Goal: Task Accomplishment & Management: Manage account settings

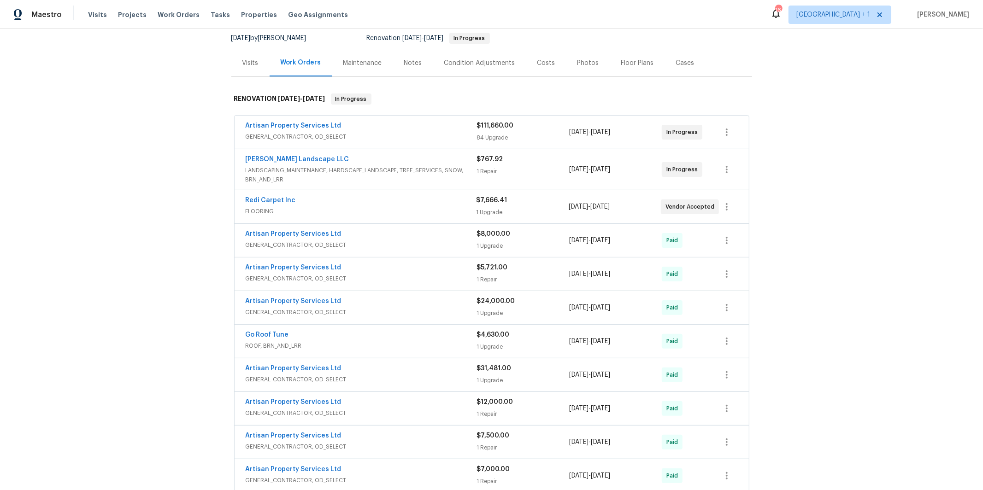
scroll to position [215, 0]
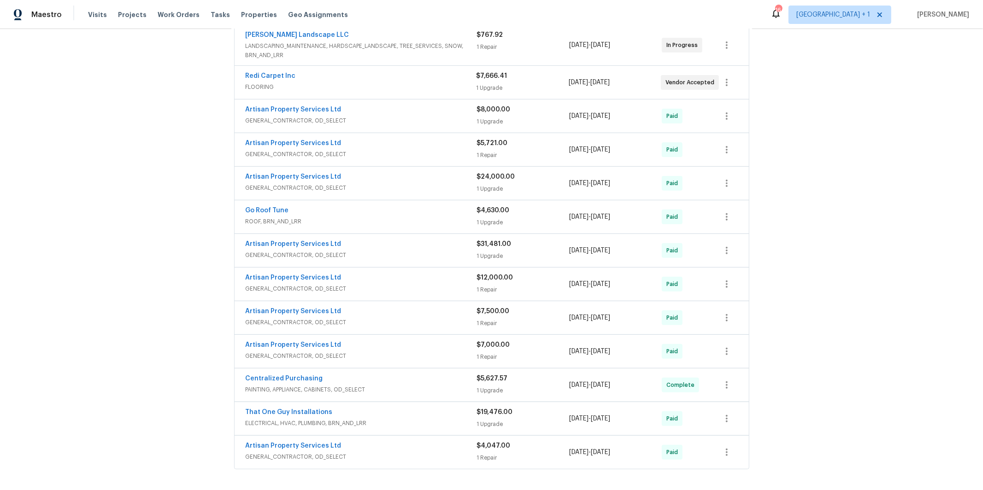
click at [347, 455] on span "GENERAL_CONTRACTOR, OD_SELECT" at bounding box center [361, 456] width 231 height 9
click at [370, 363] on div "Artisan Property Services Ltd GENERAL_CONTRACTOR, OD_SELECT" at bounding box center [361, 351] width 231 height 22
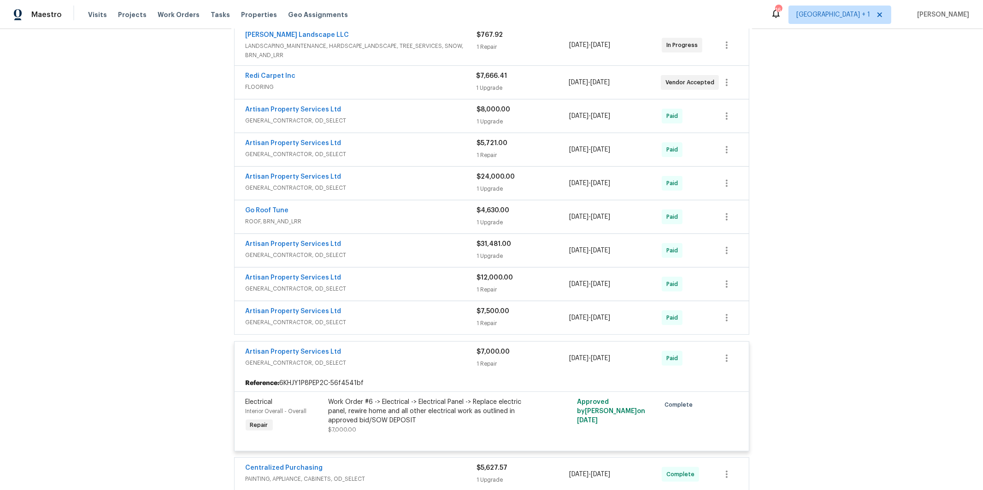
click at [363, 313] on div "Artisan Property Services Ltd" at bounding box center [361, 312] width 231 height 11
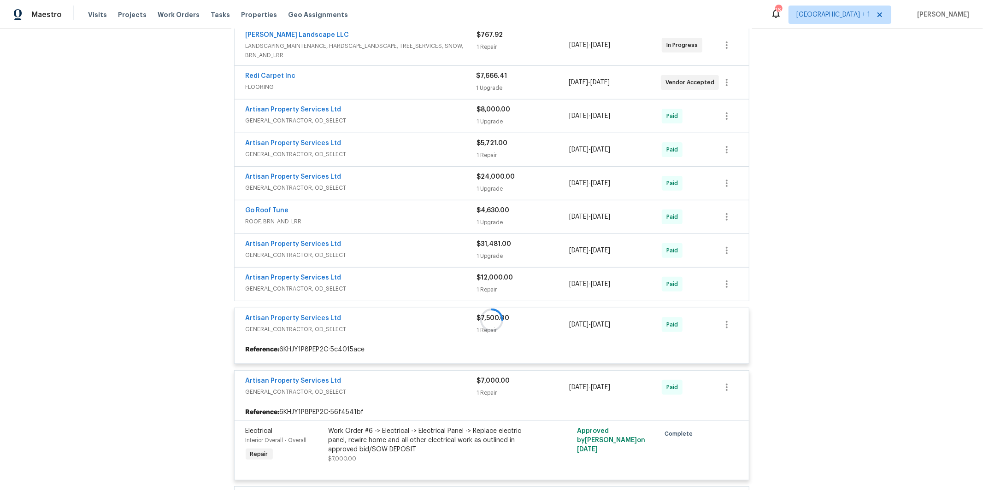
click at [363, 285] on div at bounding box center [491, 320] width 521 height 720
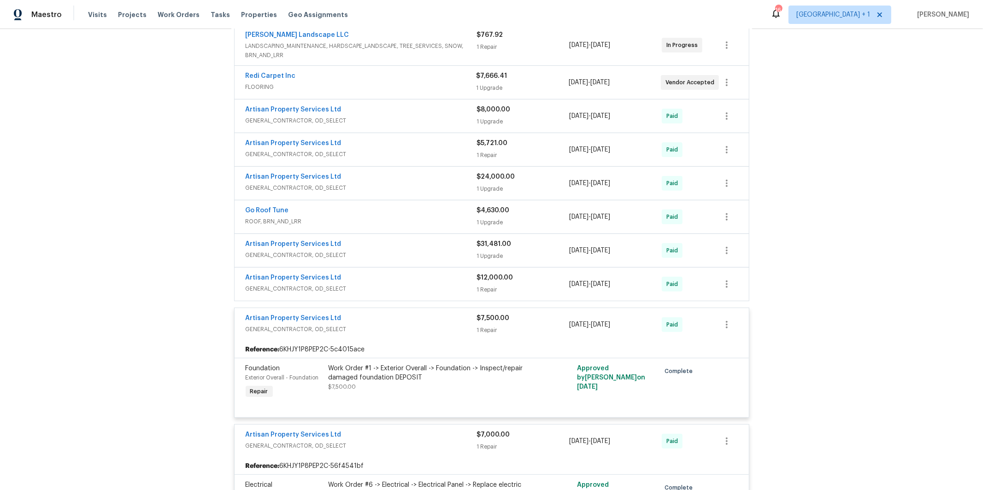
click at [361, 284] on div "Artisan Property Services Ltd" at bounding box center [361, 278] width 231 height 11
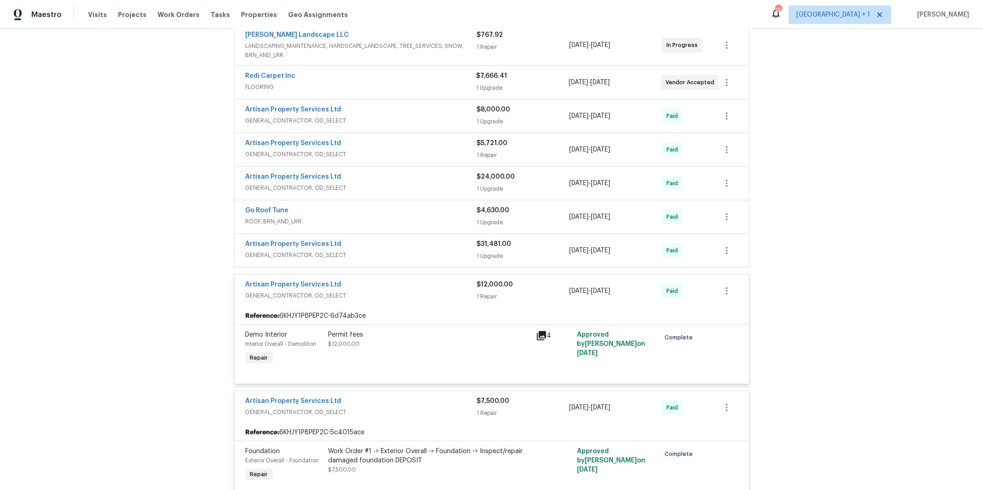
click at [361, 247] on div "Artisan Property Services Ltd" at bounding box center [361, 245] width 231 height 11
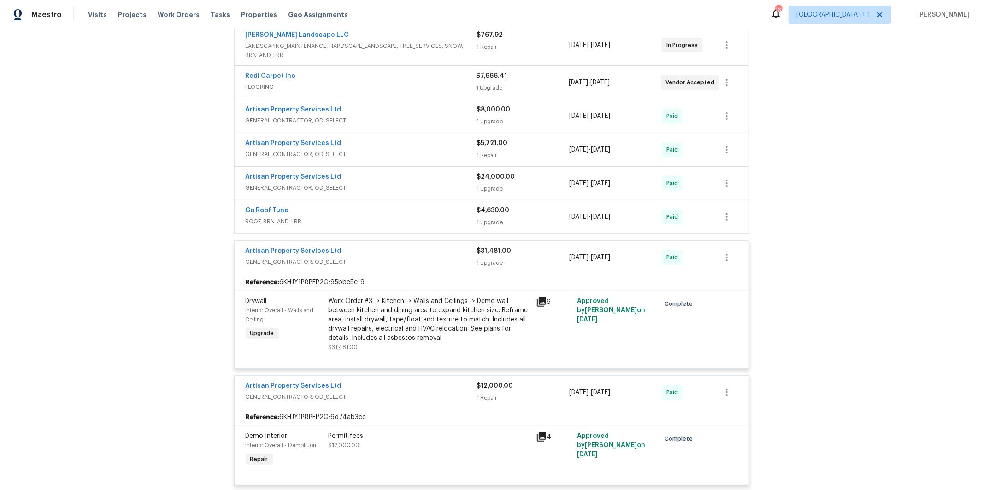
click at [356, 175] on div "Artisan Property Services Ltd" at bounding box center [361, 177] width 231 height 11
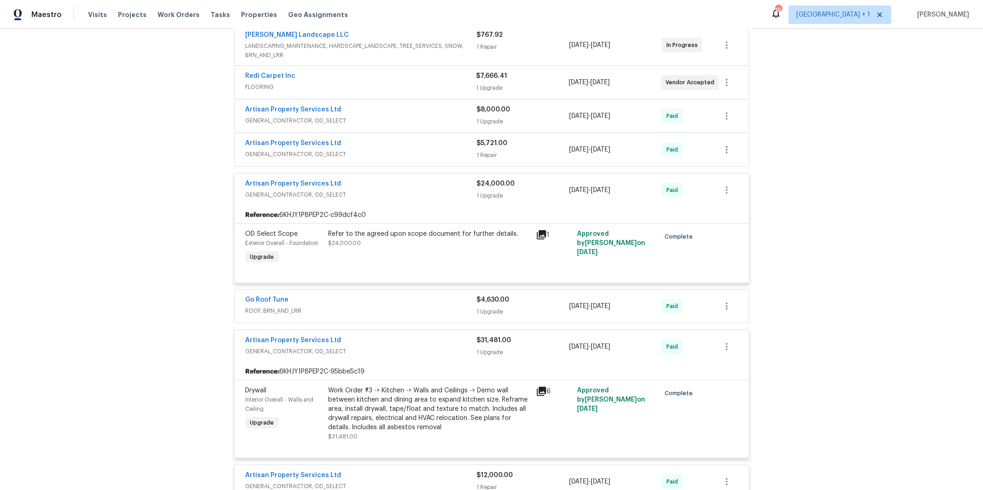
click at [369, 146] on div "Artisan Property Services Ltd" at bounding box center [361, 144] width 231 height 11
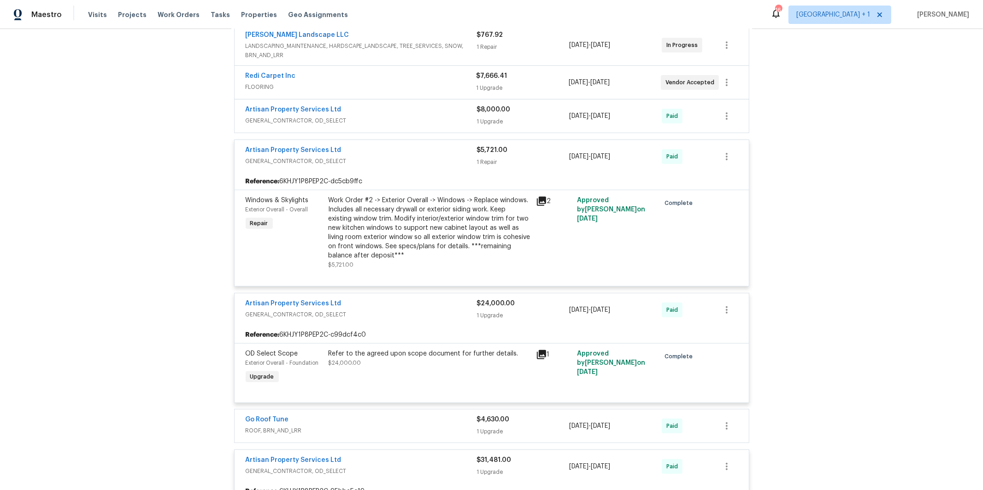
click at [368, 117] on span "GENERAL_CONTRACTOR, OD_SELECT" at bounding box center [361, 120] width 231 height 9
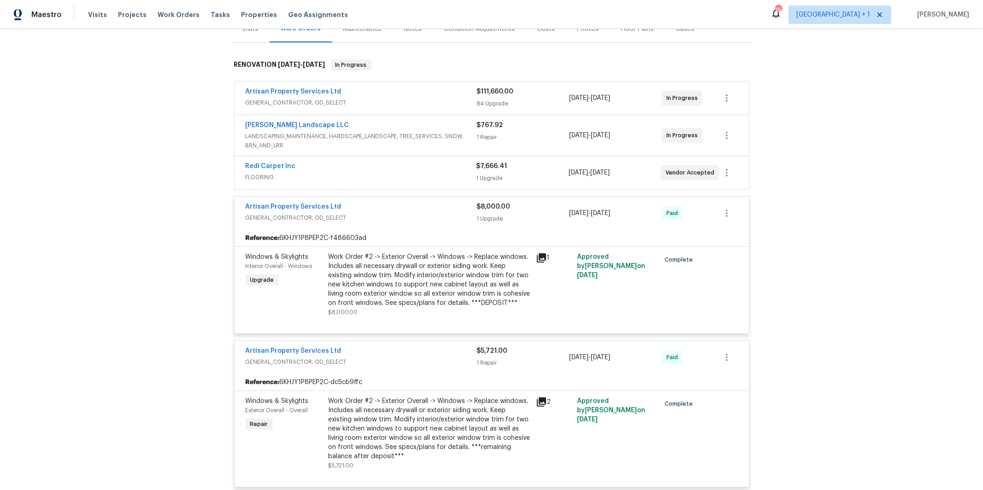
scroll to position [114, 0]
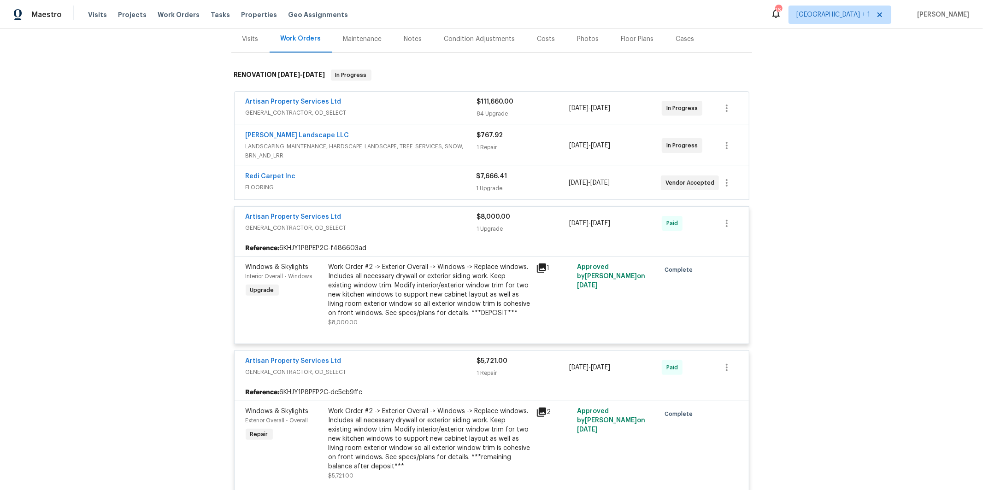
click at [358, 112] on span "GENERAL_CONTRACTOR, OD_SELECT" at bounding box center [361, 112] width 231 height 9
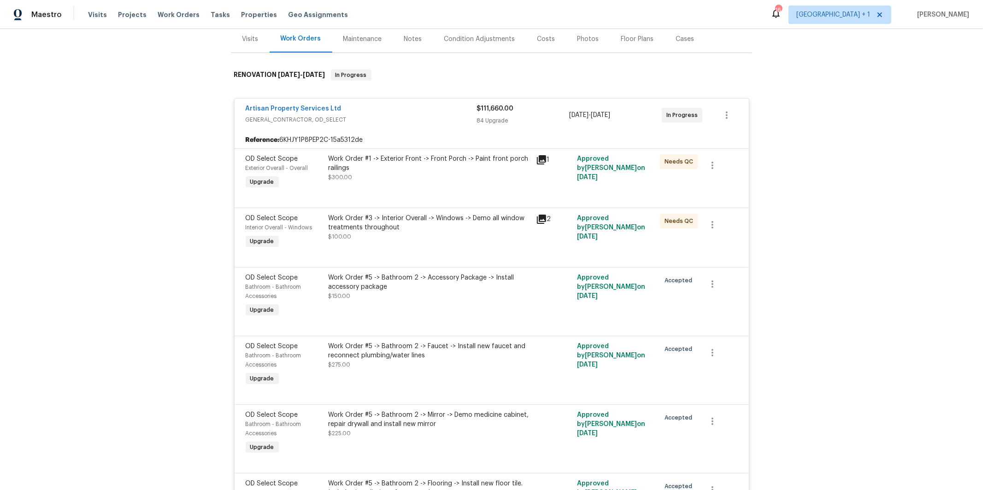
click at [140, 207] on div "Back to all projects [STREET_ADDRESS][PERSON_NAME] 2 Beds | 2 Baths | Total: 11…" at bounding box center [491, 259] width 983 height 461
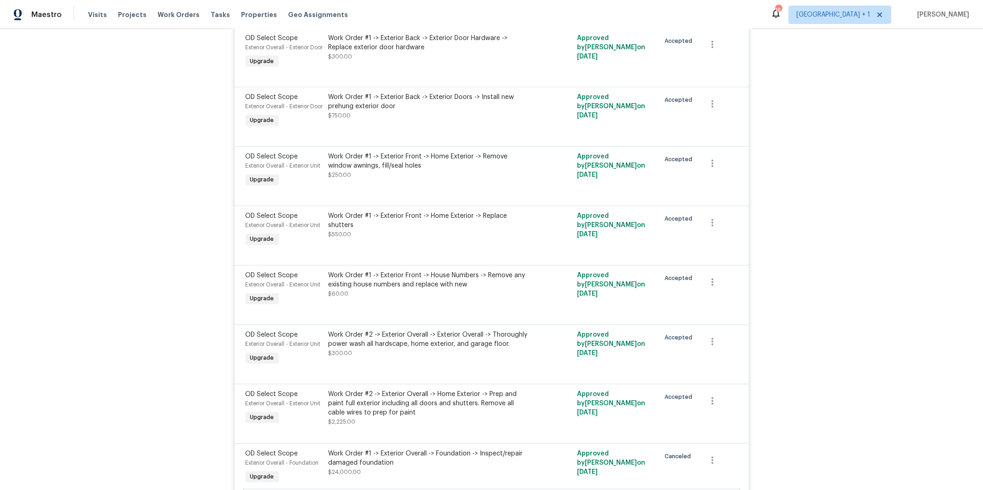
click at [366, 230] on div "Work Order #1 -> Exterior Front -> Home Exterior -> Replace shutters" at bounding box center [429, 221] width 202 height 18
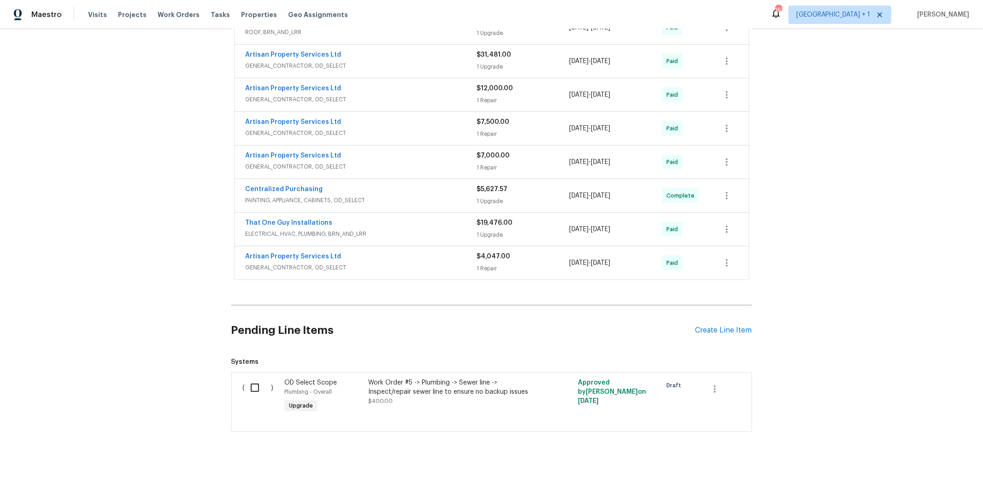
scroll to position [411, 0]
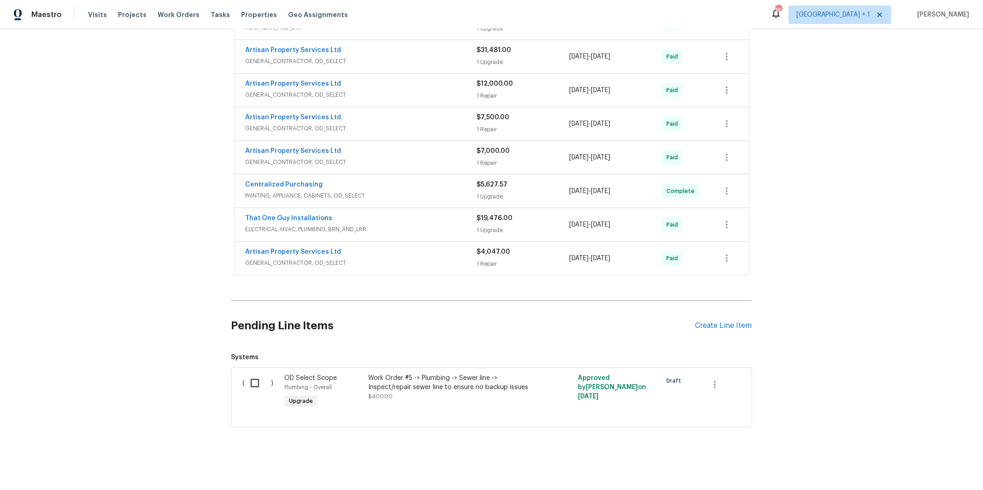
click at [332, 264] on span "GENERAL_CONTRACTOR, OD_SELECT" at bounding box center [361, 262] width 231 height 9
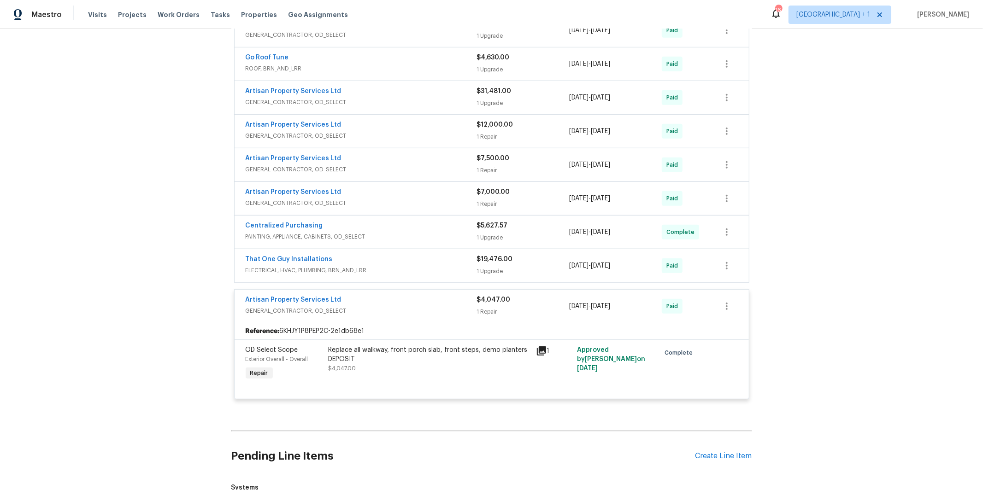
scroll to position [315, 0]
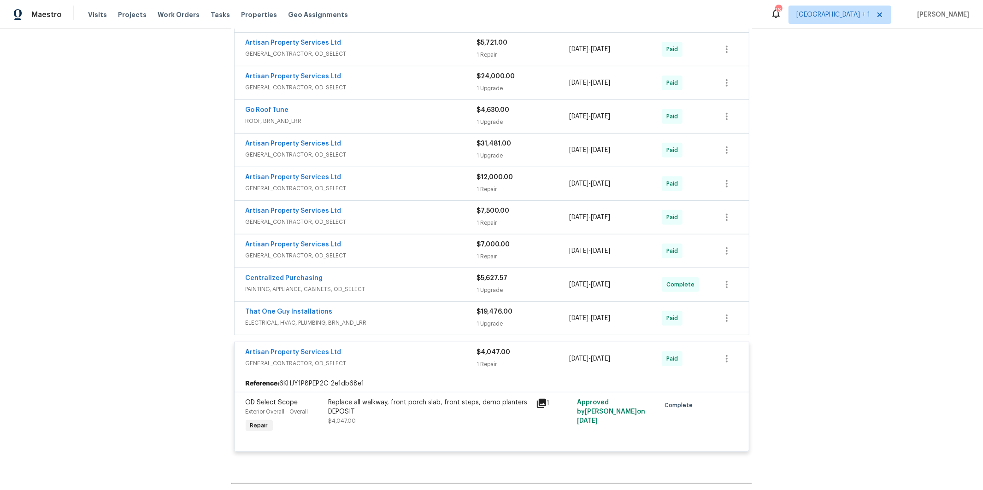
click at [363, 251] on div "Artisan Property Services Ltd" at bounding box center [361, 245] width 231 height 11
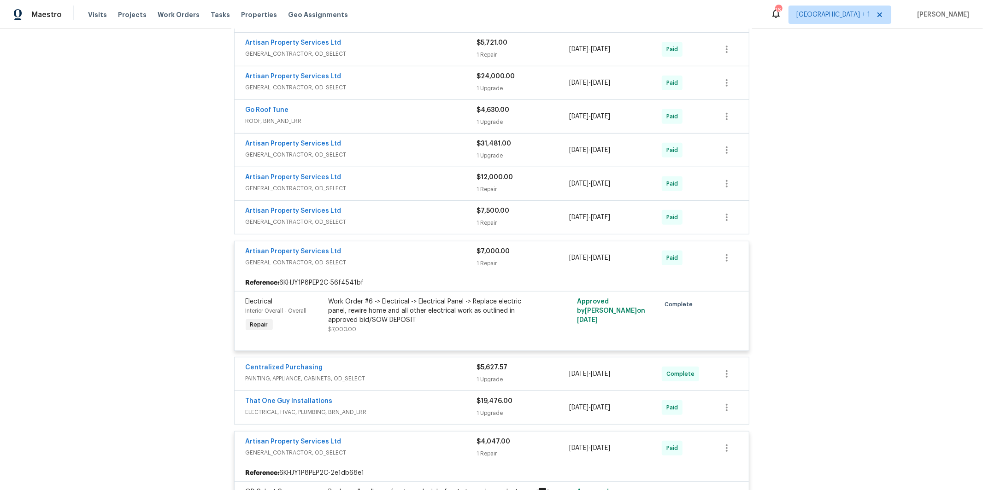
click at [366, 217] on div "Artisan Property Services Ltd" at bounding box center [361, 211] width 231 height 11
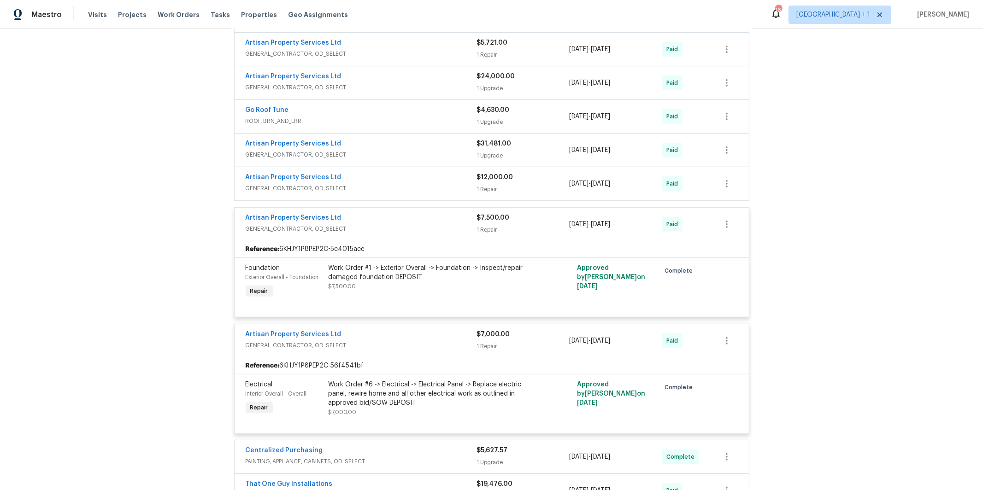
click at [366, 182] on div "Artisan Property Services Ltd" at bounding box center [361, 178] width 231 height 11
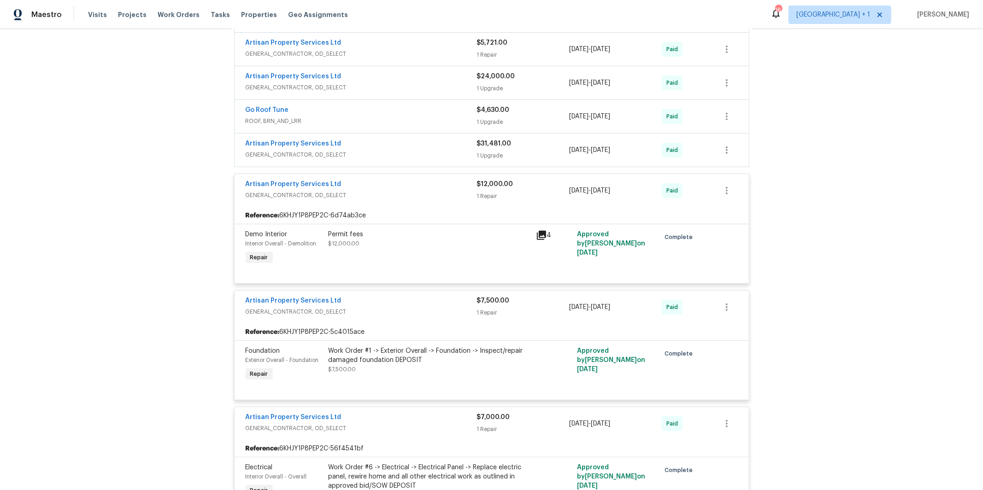
click at [366, 148] on div "Artisan Property Services Ltd" at bounding box center [361, 144] width 231 height 11
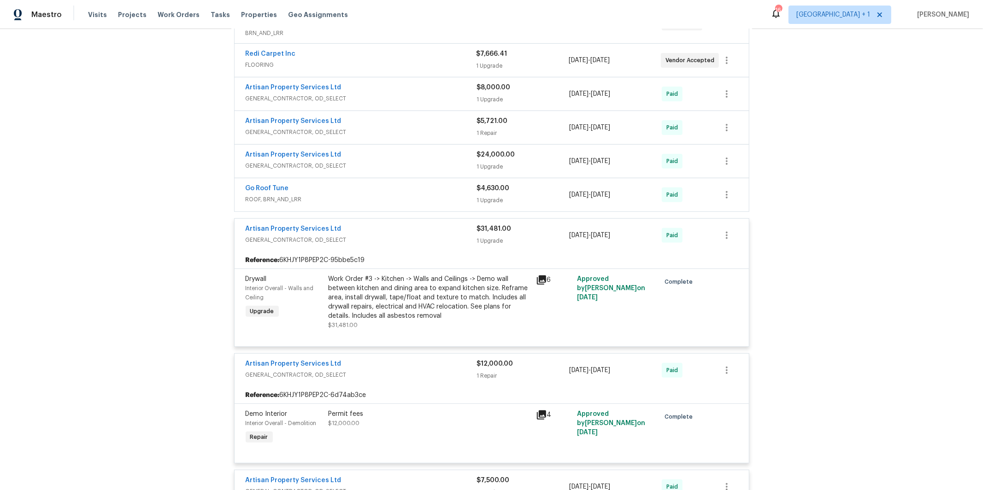
scroll to position [111, 0]
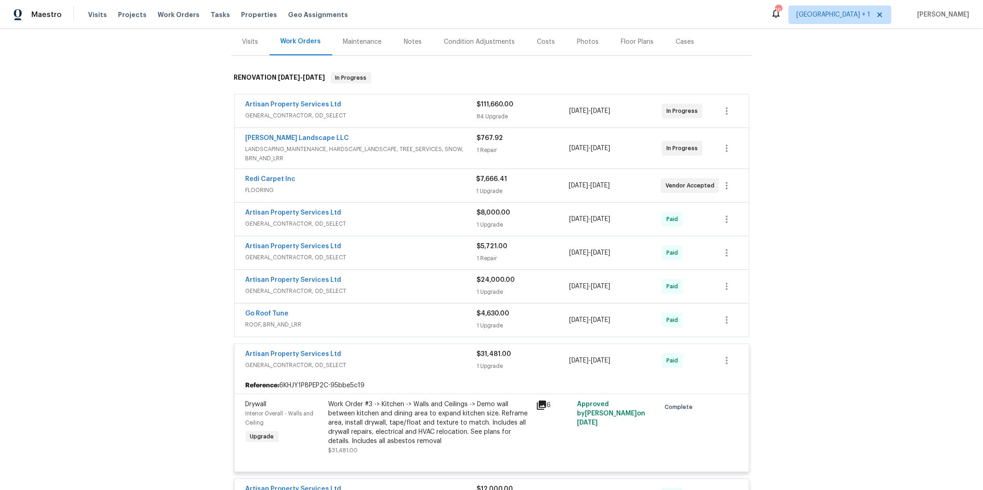
click at [385, 287] on span "GENERAL_CONTRACTOR, OD_SELECT" at bounding box center [361, 291] width 231 height 9
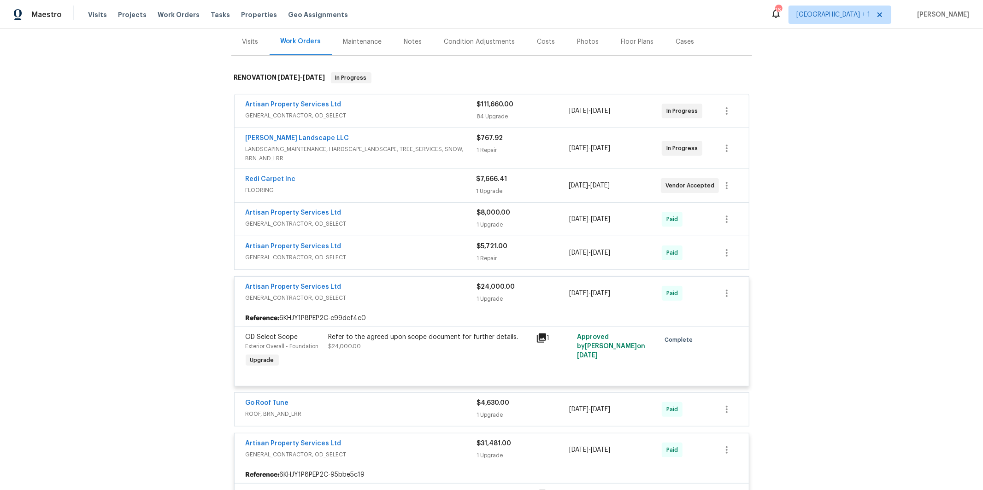
click at [369, 251] on div "Artisan Property Services Ltd" at bounding box center [361, 247] width 231 height 11
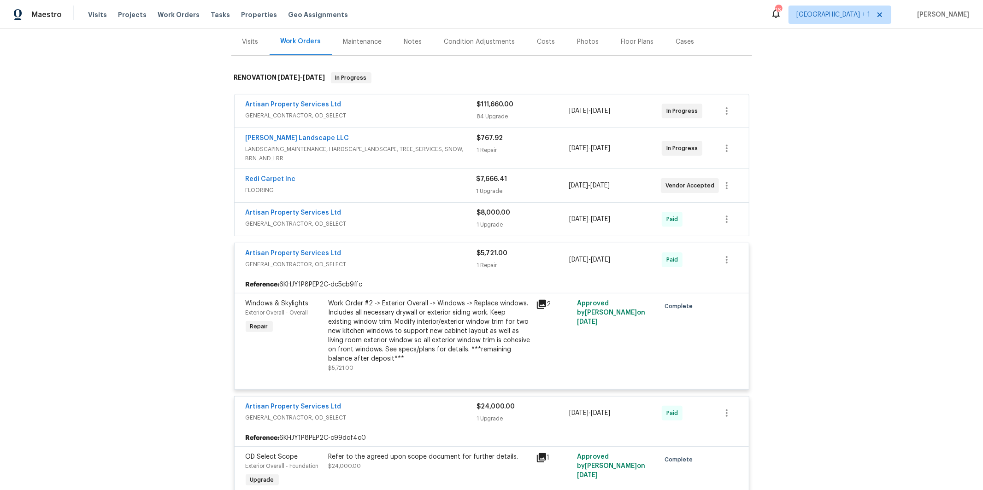
click at [364, 220] on span "GENERAL_CONTRACTOR, OD_SELECT" at bounding box center [361, 223] width 231 height 9
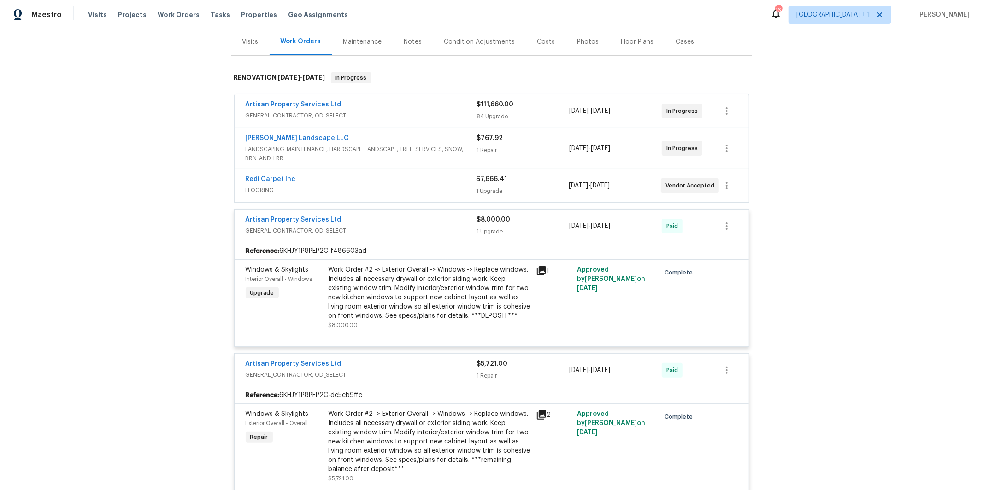
click at [387, 104] on div "Artisan Property Services Ltd" at bounding box center [361, 105] width 231 height 11
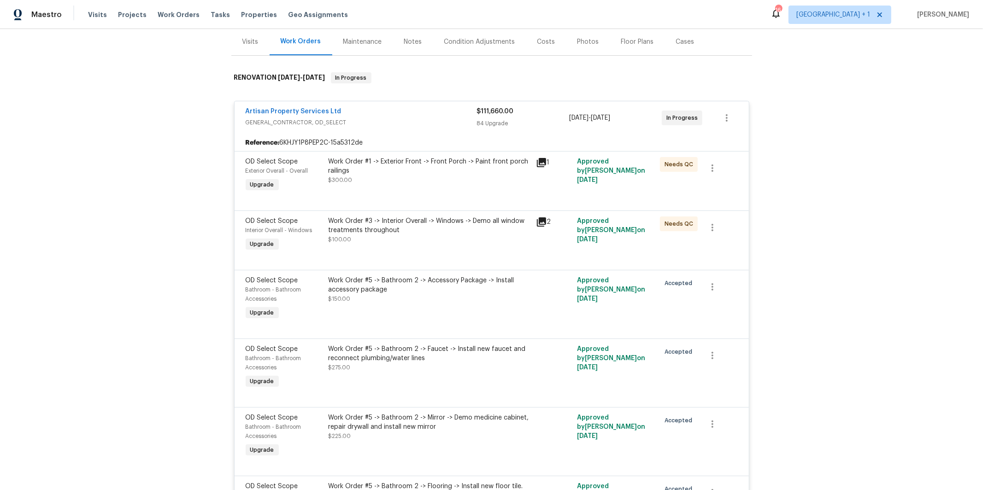
click at [175, 221] on div "Back to all projects [STREET_ADDRESS][PERSON_NAME] 2 Beds | 2 Baths | Total: 11…" at bounding box center [491, 259] width 983 height 461
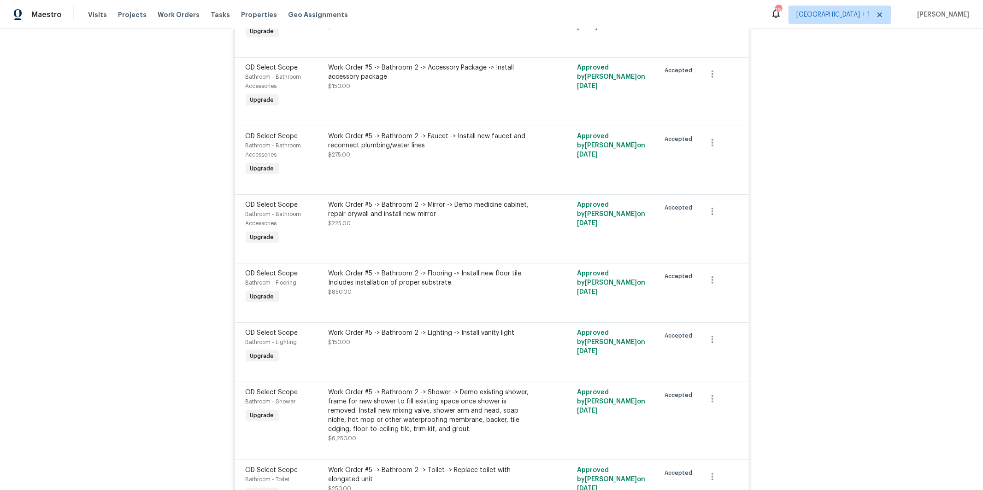
scroll to position [319, 0]
